Goal: Task Accomplishment & Management: Manage account settings

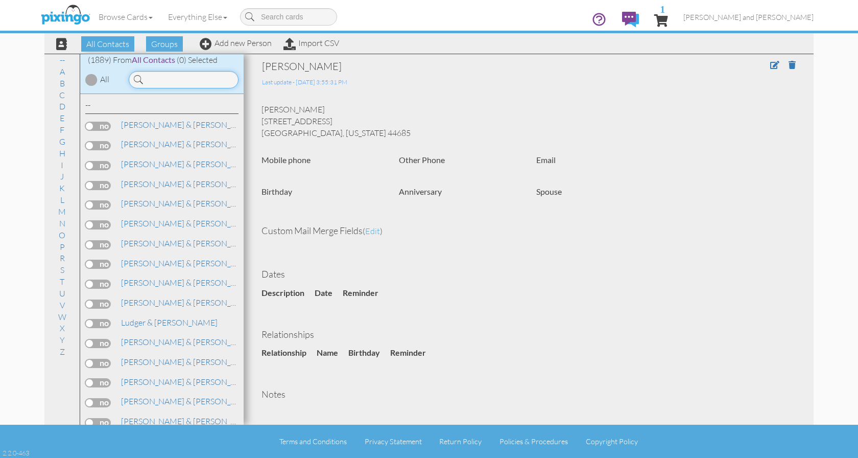
click at [169, 78] on input at bounding box center [184, 79] width 110 height 17
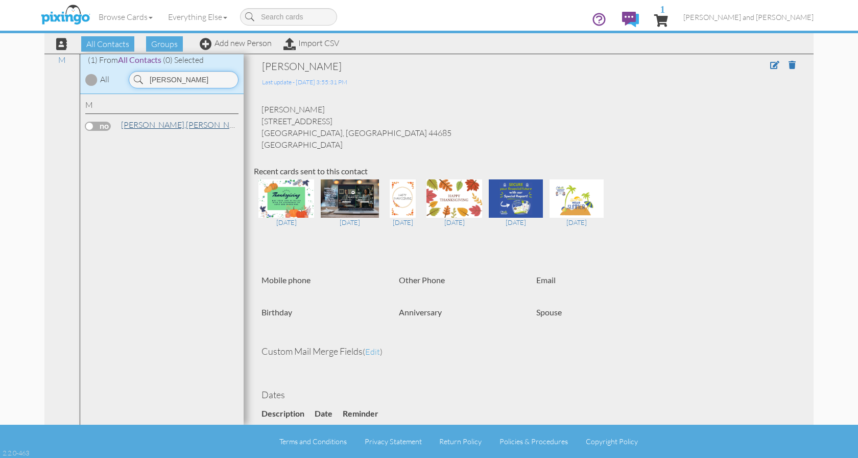
type input "martinson"
click at [140, 122] on span "[PERSON_NAME]," at bounding box center [153, 125] width 65 height 10
click at [770, 63] on span at bounding box center [774, 65] width 9 height 8
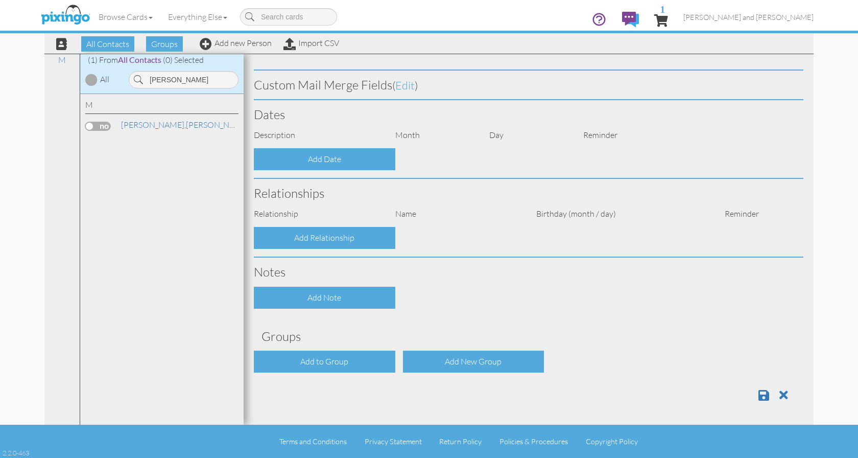
type input "[PERSON_NAME]"
type input "Martinson"
type input "3436 BRAVE MAXIM CT"
type input "Grand Prairie"
type input "75052"
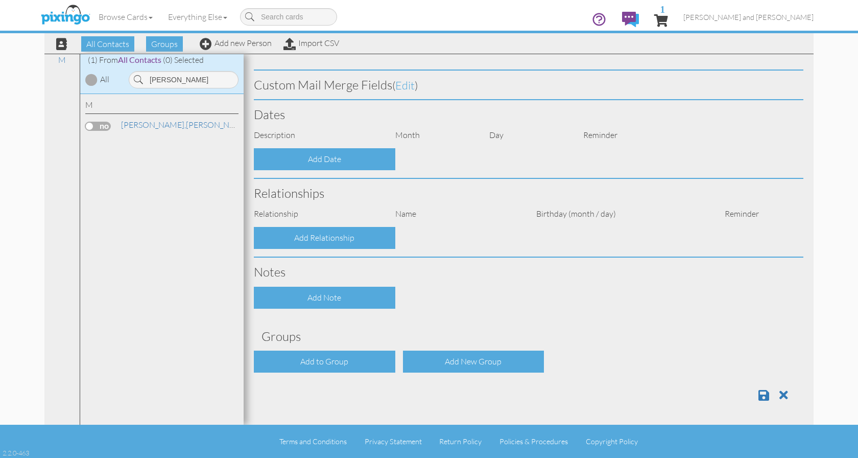
select select "object:5995"
select select "object:6240"
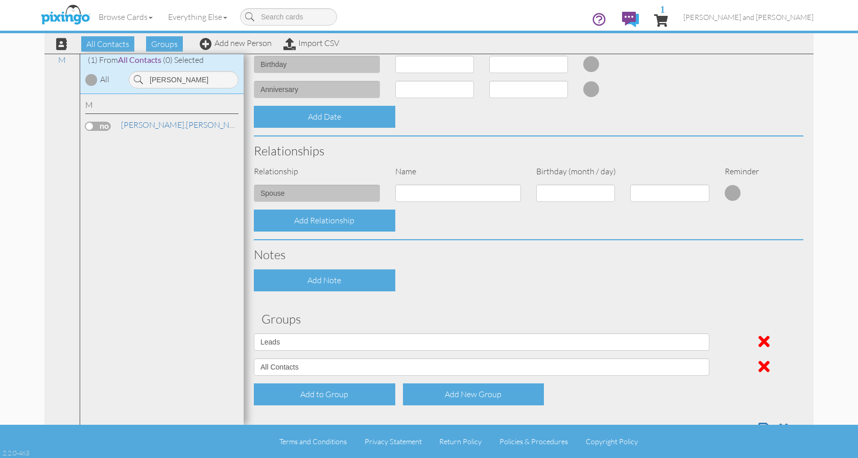
scroll to position [340, 0]
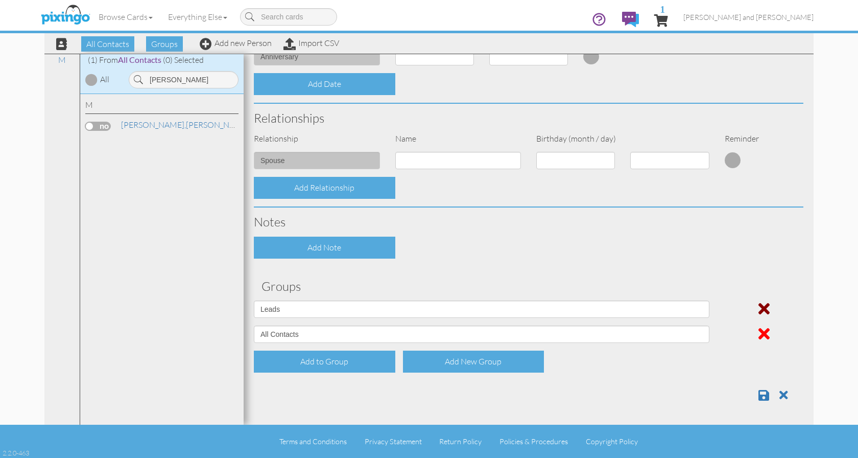
click at [759, 308] on span at bounding box center [764, 308] width 11 height 16
select select "object:5987"
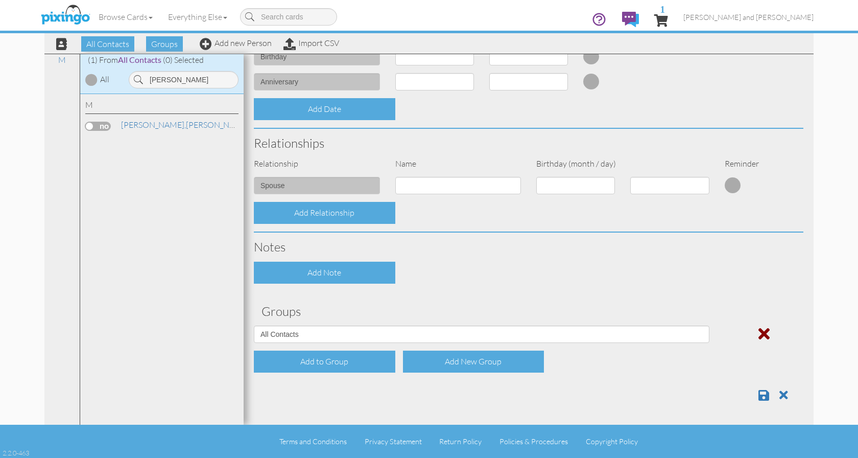
click at [759, 334] on span at bounding box center [764, 333] width 11 height 16
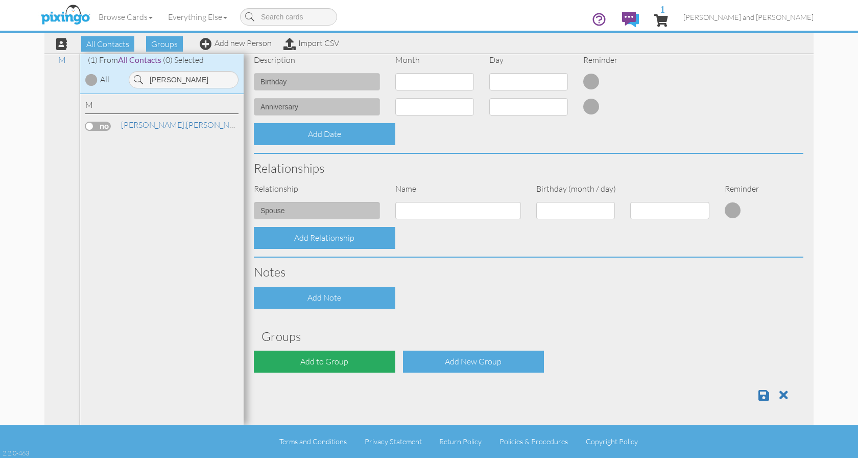
click at [345, 367] on div "Add to Group" at bounding box center [325, 361] width 142 height 22
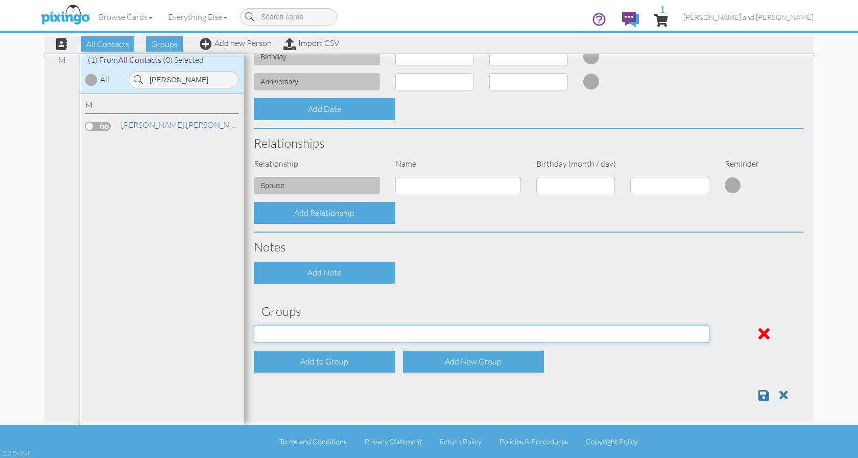
click at [325, 330] on select "All Contacts Clients Do Not Send duplicate spouse (for b-day only) Holiday Only…" at bounding box center [482, 333] width 456 height 17
select select "object:5989"
click at [254, 325] on select "All Contacts Clients Do Not Send duplicate spouse (for b-day only) Holiday Only…" at bounding box center [482, 333] width 456 height 17
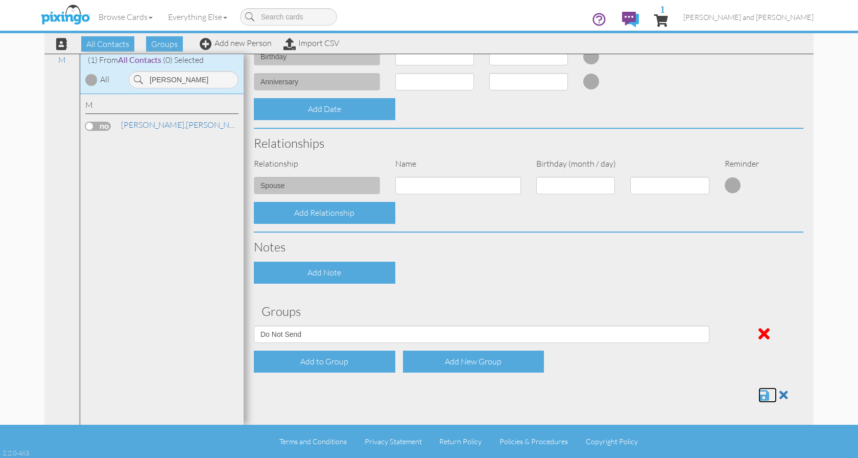
click at [759, 394] on span at bounding box center [764, 395] width 11 height 12
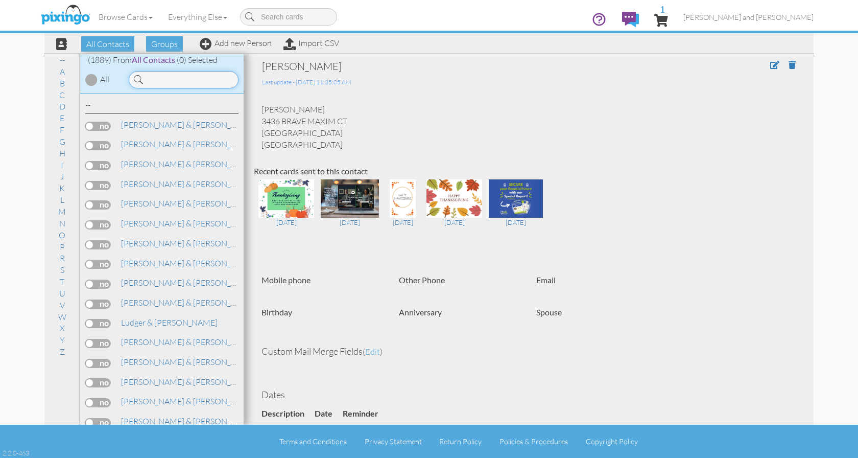
click at [164, 85] on input at bounding box center [184, 79] width 110 height 17
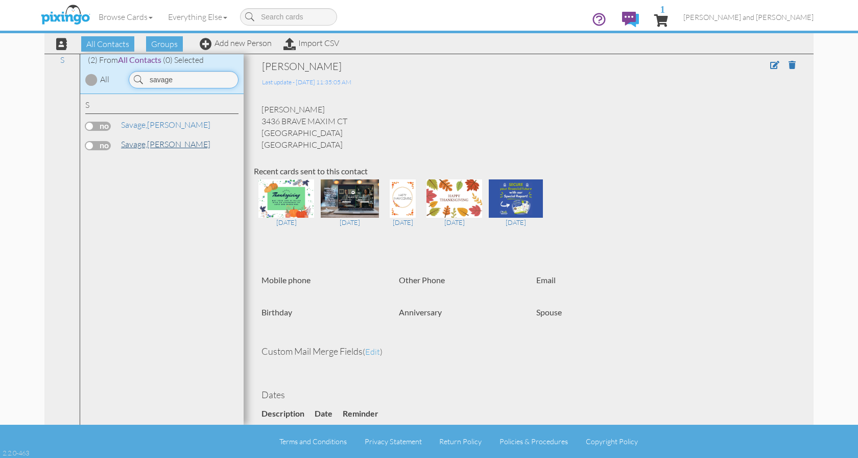
type input "savage"
click at [154, 144] on link "[PERSON_NAME]" at bounding box center [165, 144] width 91 height 12
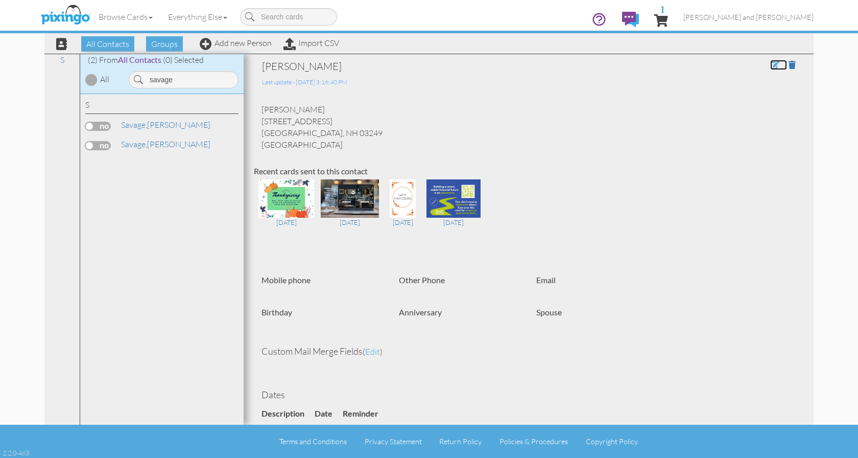
click at [770, 64] on span at bounding box center [774, 65] width 9 height 8
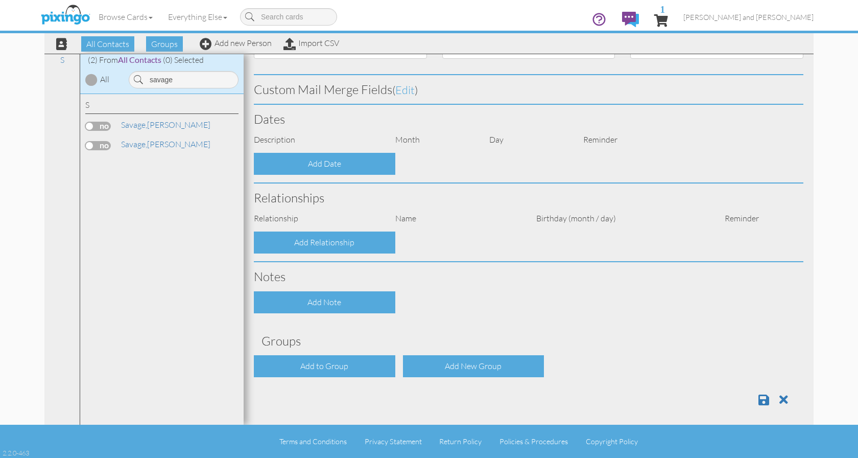
type input "[PERSON_NAME]"
type input "Savage"
type input "[STREET_ADDRESS]"
type input "Gilford"
type input "03249"
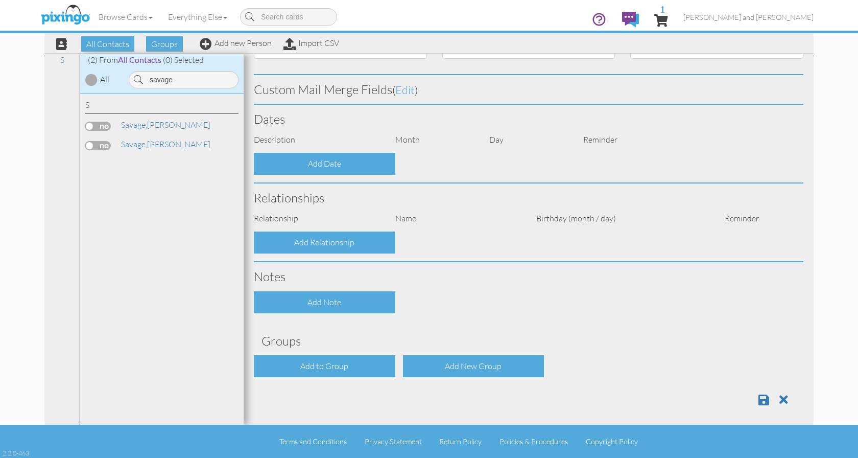
select select "object:5984"
select select "object:6229"
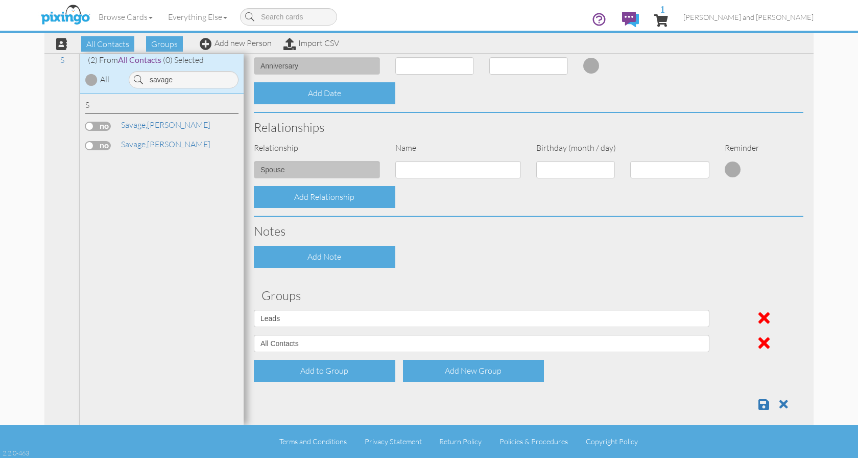
scroll to position [340, 0]
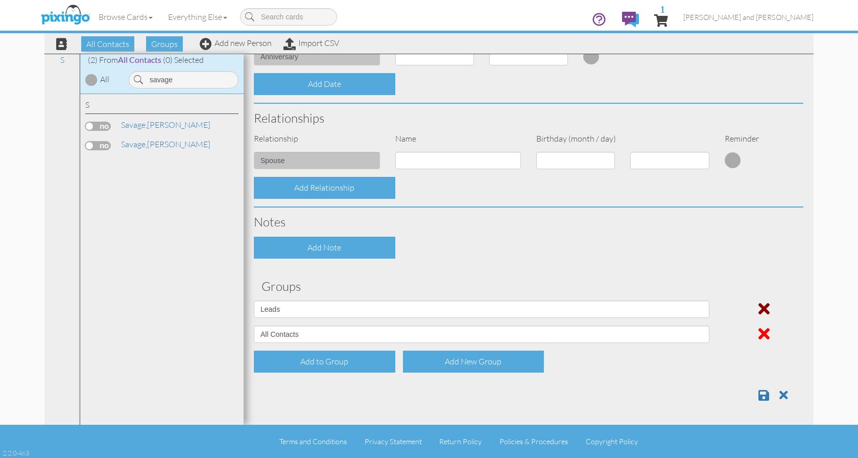
click at [759, 304] on span at bounding box center [764, 308] width 11 height 16
select select "object:5976"
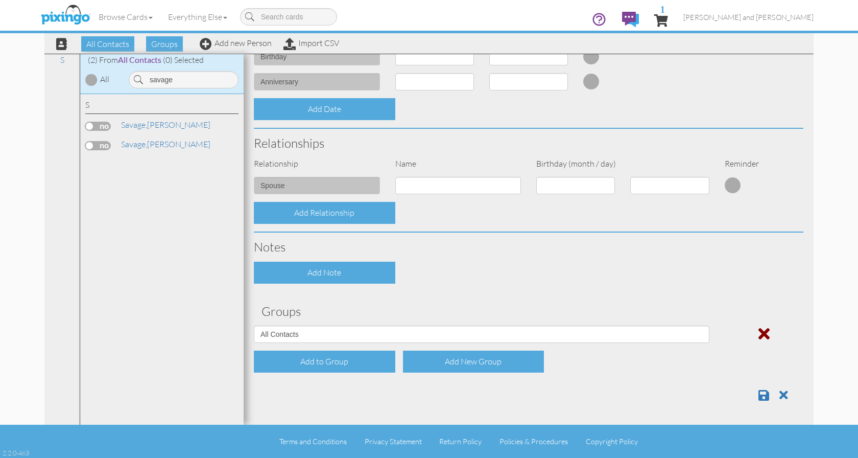
click at [759, 334] on span at bounding box center [764, 333] width 11 height 16
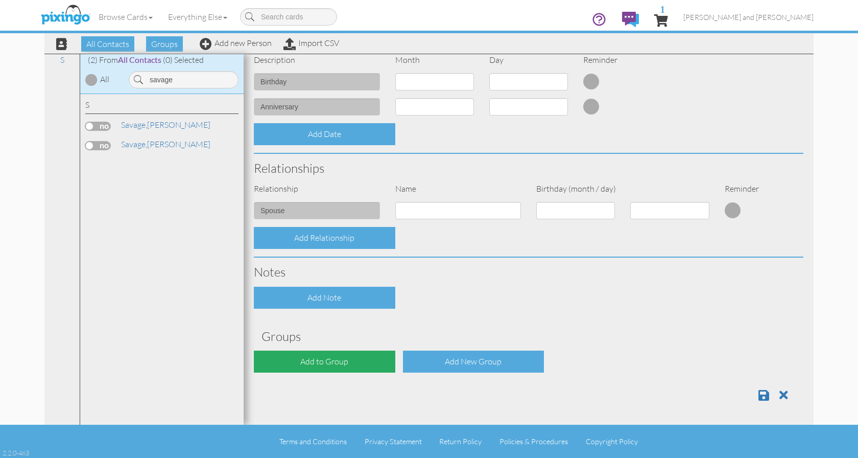
click at [382, 355] on div "Add to Group" at bounding box center [325, 361] width 142 height 22
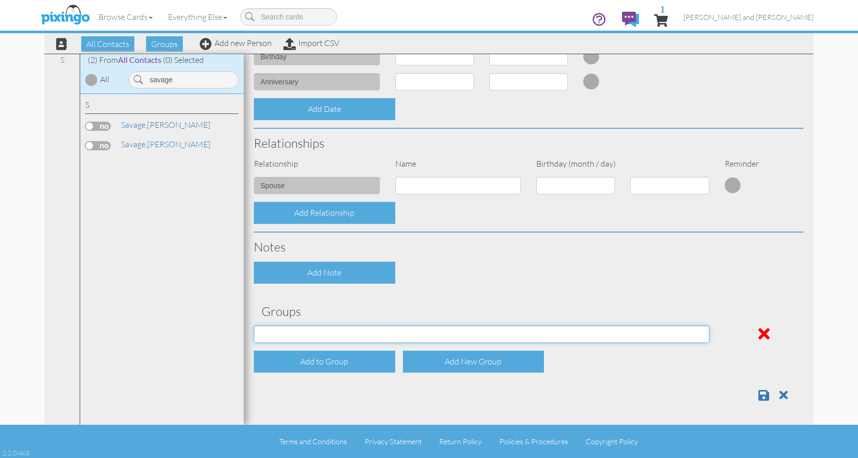
click at [375, 334] on select "All Contacts Clients Do Not Send duplicate spouse (for b-day only) Holiday Only…" at bounding box center [482, 333] width 456 height 17
select select "object:5978"
click at [254, 325] on select "All Contacts Clients Do Not Send duplicate spouse (for b-day only) Holiday Only…" at bounding box center [482, 333] width 456 height 17
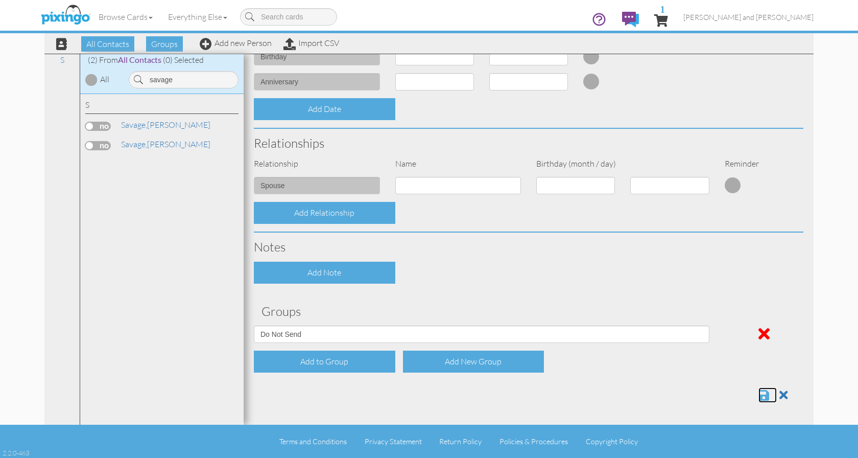
click at [759, 392] on span at bounding box center [764, 395] width 11 height 12
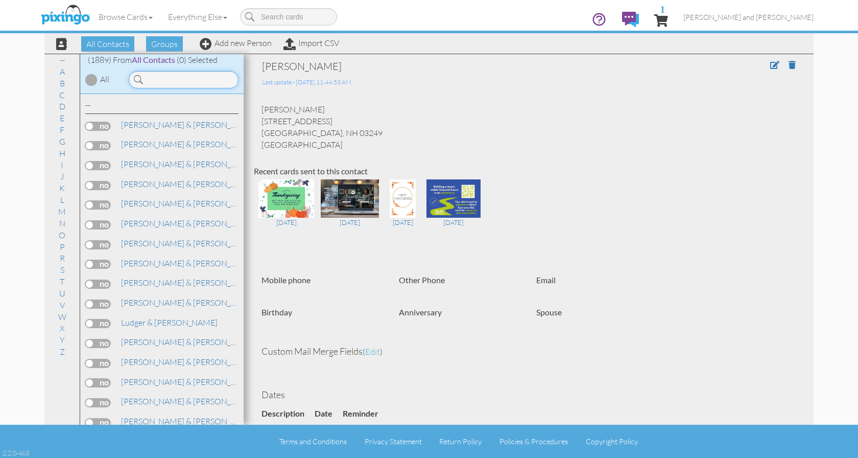
click at [158, 80] on input at bounding box center [184, 79] width 110 height 17
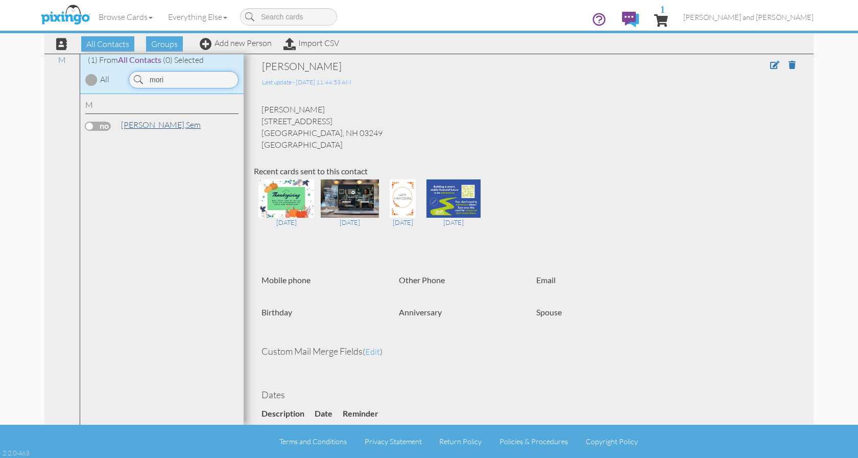
type input "mori"
click at [157, 126] on link "Morisset, Sem" at bounding box center [161, 125] width 82 height 12
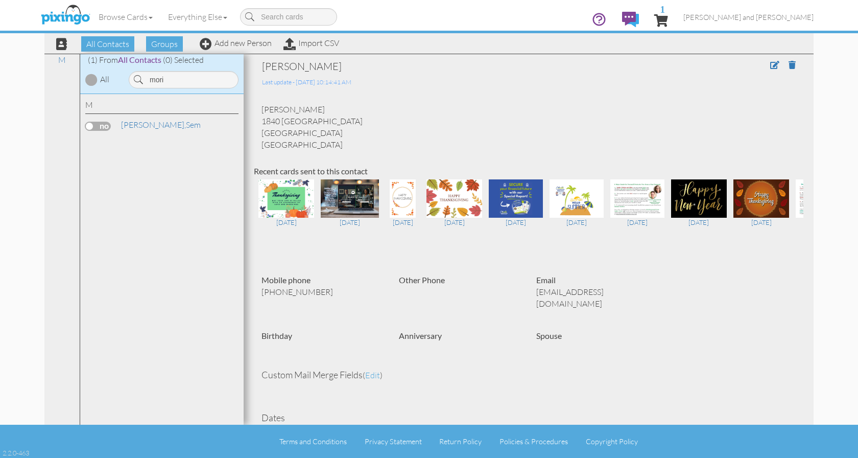
drag, startPoint x: 354, startPoint y: 136, endPoint x: 254, endPoint y: 122, distance: 101.1
click at [254, 122] on div "Sem Morisset 1840 Hampton Pass Douglasville, GA 30134 United States" at bounding box center [529, 127] width 550 height 46
copy div "1840 Hampton Pass Douglasville, GA 30134"
